Goal: Navigation & Orientation: Understand site structure

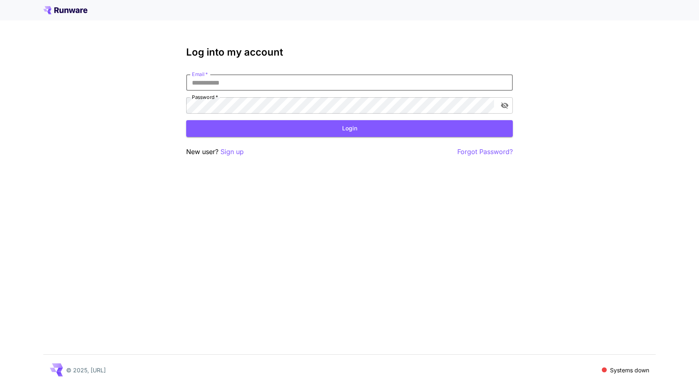
type input "**********"
click at [350, 128] on button "Login" at bounding box center [349, 128] width 327 height 17
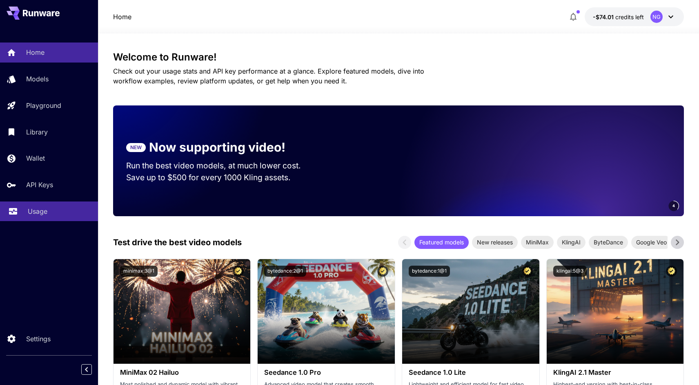
click at [36, 208] on p "Usage" at bounding box center [38, 211] width 20 height 10
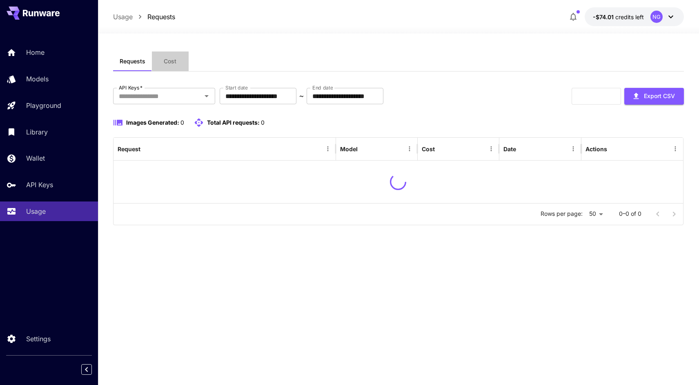
click at [169, 58] on span "Cost" at bounding box center [170, 61] width 13 height 7
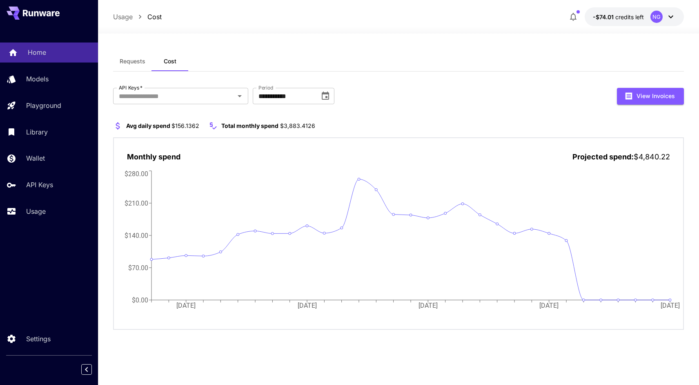
click at [54, 52] on div "Home" at bounding box center [60, 52] width 64 height 10
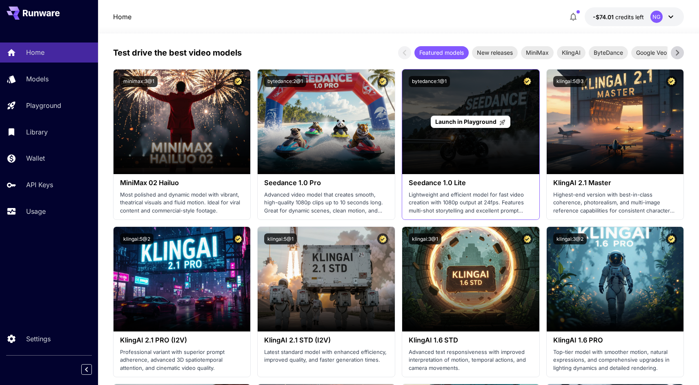
scroll to position [406, 0]
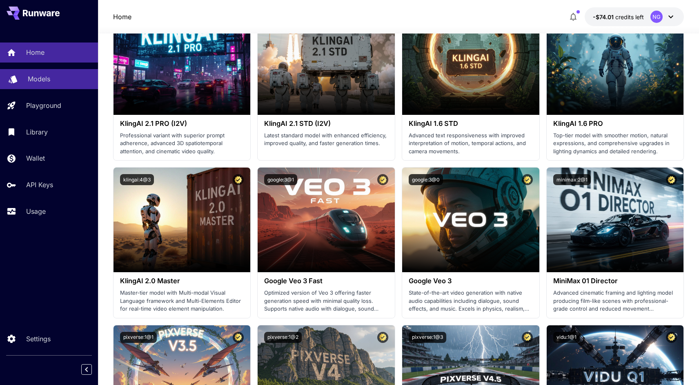
click at [56, 82] on div "Models" at bounding box center [60, 79] width 64 height 10
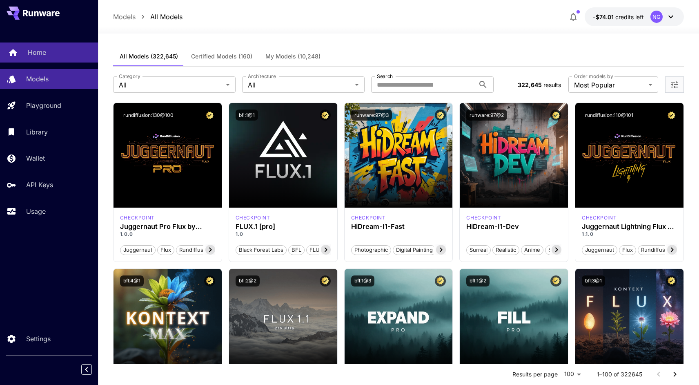
click at [27, 47] on link "Home" at bounding box center [49, 52] width 98 height 20
